Goal: Check status

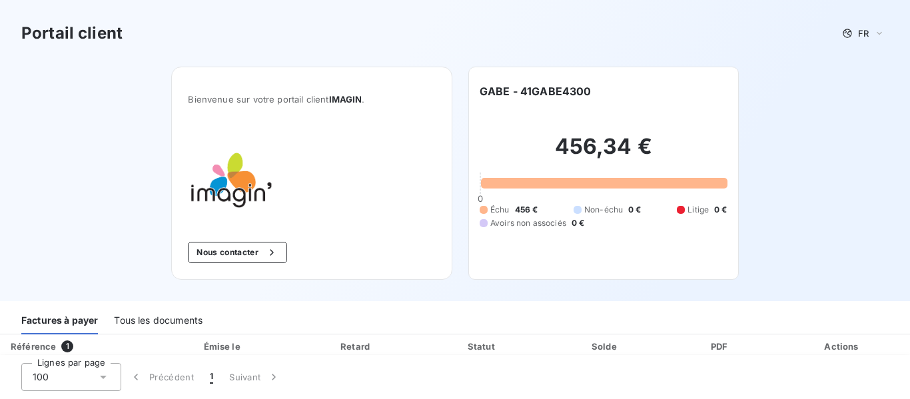
click at [907, 376] on div "Lignes par page 100 Précédent 1 Suivant" at bounding box center [455, 377] width 910 height 44
click at [64, 346] on span "1" at bounding box center [67, 346] width 12 height 12
click at [905, 375] on div "Lignes par page 100 Précédent 1 Suivant" at bounding box center [455, 377] width 910 height 44
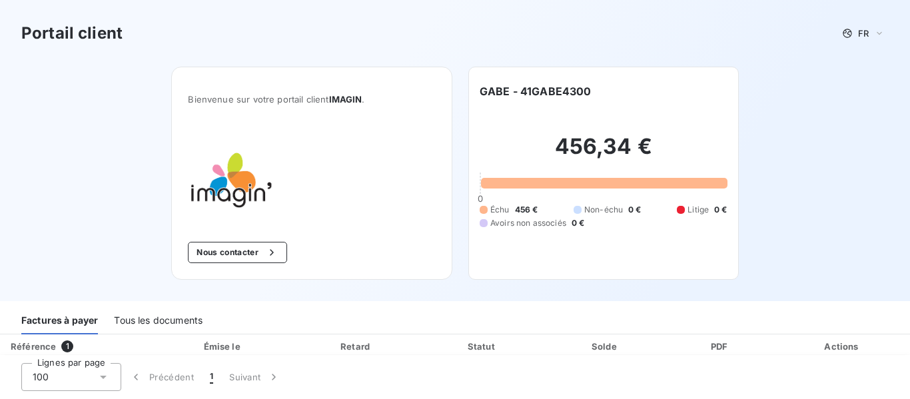
click at [905, 396] on div "Lignes par page 100 Précédent 1 Suivant" at bounding box center [455, 377] width 910 height 44
click at [906, 358] on div "Lignes par page 100 Précédent 1 Suivant" at bounding box center [455, 377] width 910 height 44
